Goal: Use online tool/utility: Utilize a website feature to perform a specific function

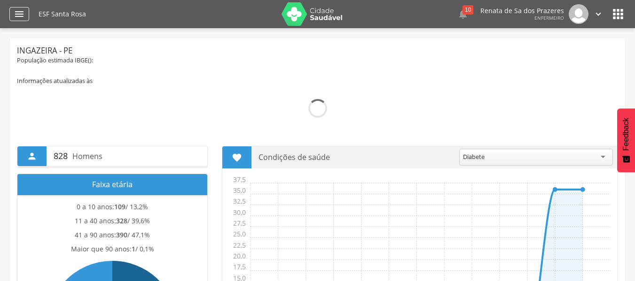
click at [16, 17] on icon "" at bounding box center [19, 13] width 11 height 11
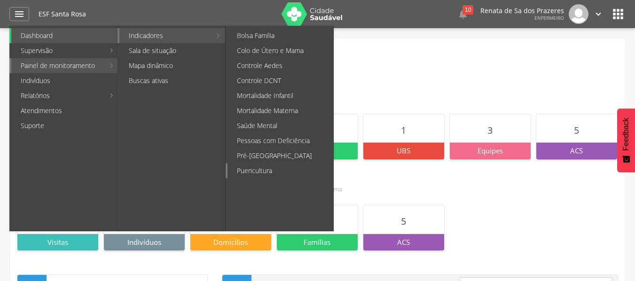
click at [262, 170] on link "Puericultura" at bounding box center [280, 170] width 106 height 15
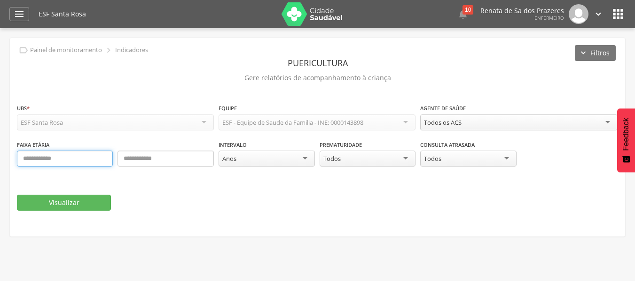
click at [44, 161] on input "text" at bounding box center [65, 159] width 96 height 16
type input "*"
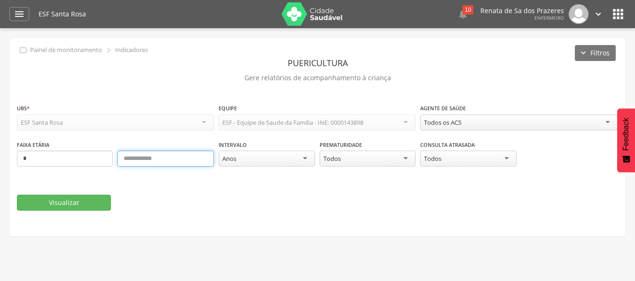
click at [155, 161] on input "text" at bounding box center [165, 159] width 96 height 16
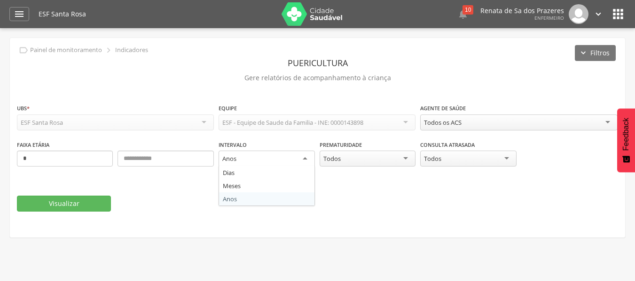
click at [227, 162] on div "Anos" at bounding box center [229, 159] width 14 height 8
drag, startPoint x: 229, startPoint y: 186, endPoint x: 204, endPoint y: 180, distance: 25.4
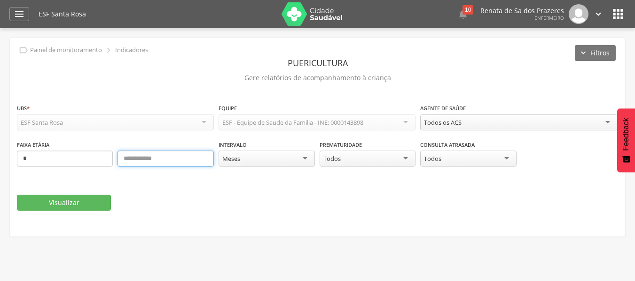
click at [166, 163] on input "text" at bounding box center [165, 159] width 96 height 16
type input "**"
click at [183, 207] on div "Visualizar" at bounding box center [317, 203] width 601 height 16
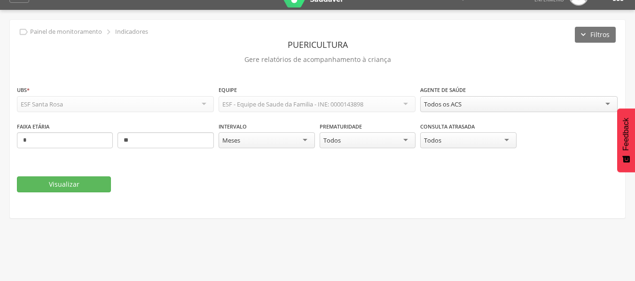
scroll to position [28, 0]
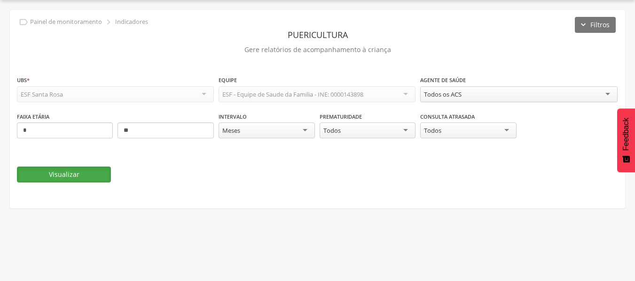
click at [62, 175] on button "Visualizar" at bounding box center [64, 175] width 94 height 16
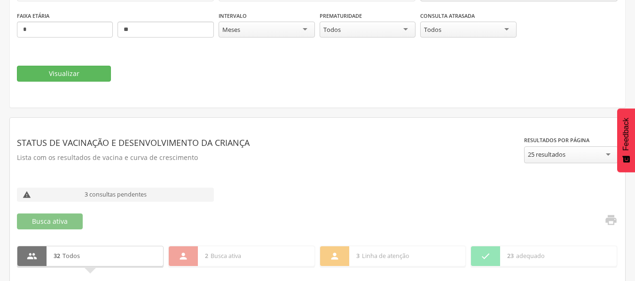
scroll to position [117, 0]
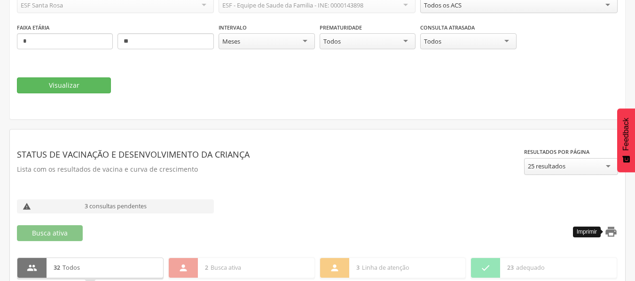
click at [614, 232] on icon "" at bounding box center [610, 231] width 13 height 13
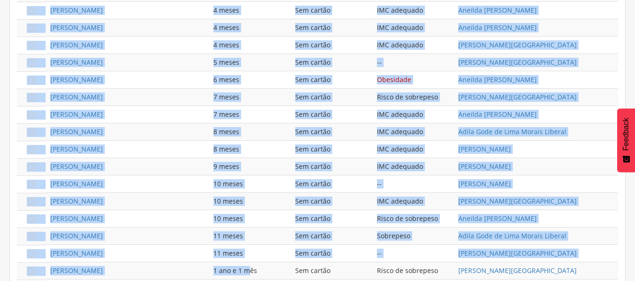
scroll to position [634, 0]
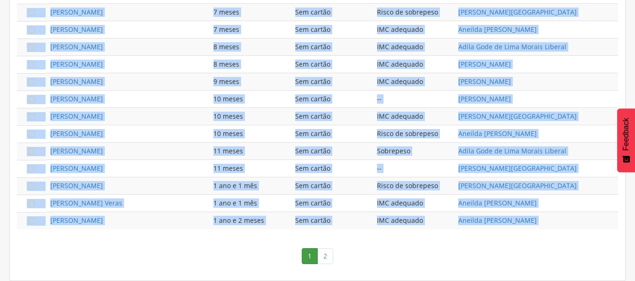
drag, startPoint x: 220, startPoint y: 90, endPoint x: 248, endPoint y: 286, distance: 197.9
drag, startPoint x: 229, startPoint y: 210, endPoint x: 225, endPoint y: 214, distance: 5.4
click at [229, 211] on td "1 ano e 1 mês" at bounding box center [250, 203] width 82 height 17
click at [171, 269] on nav "1 2" at bounding box center [317, 256] width 601 height 35
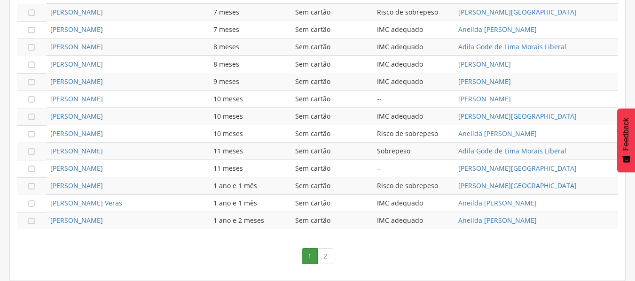
scroll to position [634, 0]
drag, startPoint x: 325, startPoint y: 107, endPoint x: 329, endPoint y: 109, distance: 4.8
drag, startPoint x: 329, startPoint y: 109, endPoint x: 158, endPoint y: 66, distance: 176.3
click at [165, 77] on td "[PERSON_NAME]" at bounding box center [127, 82] width 163 height 17
